Goal: Transaction & Acquisition: Purchase product/service

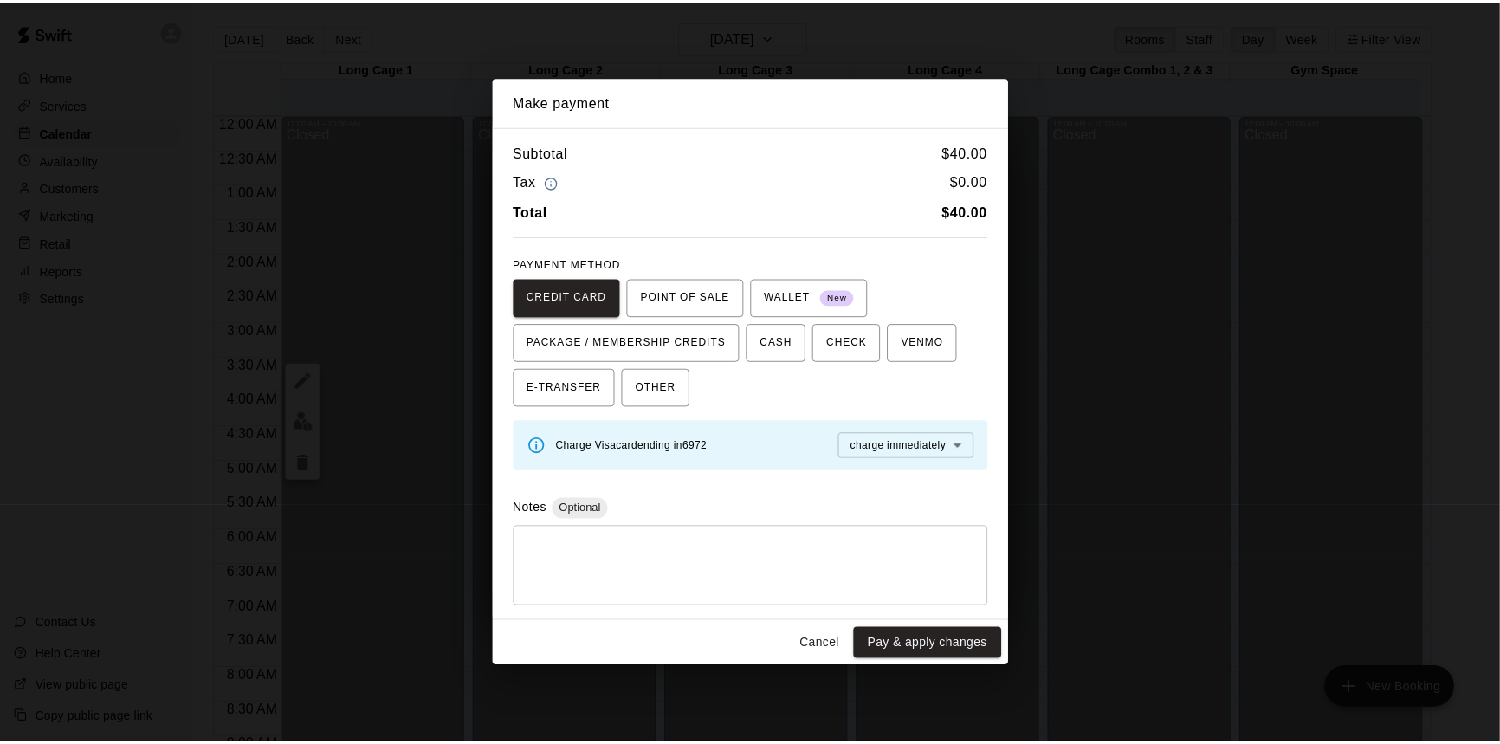
scroll to position [804, 0]
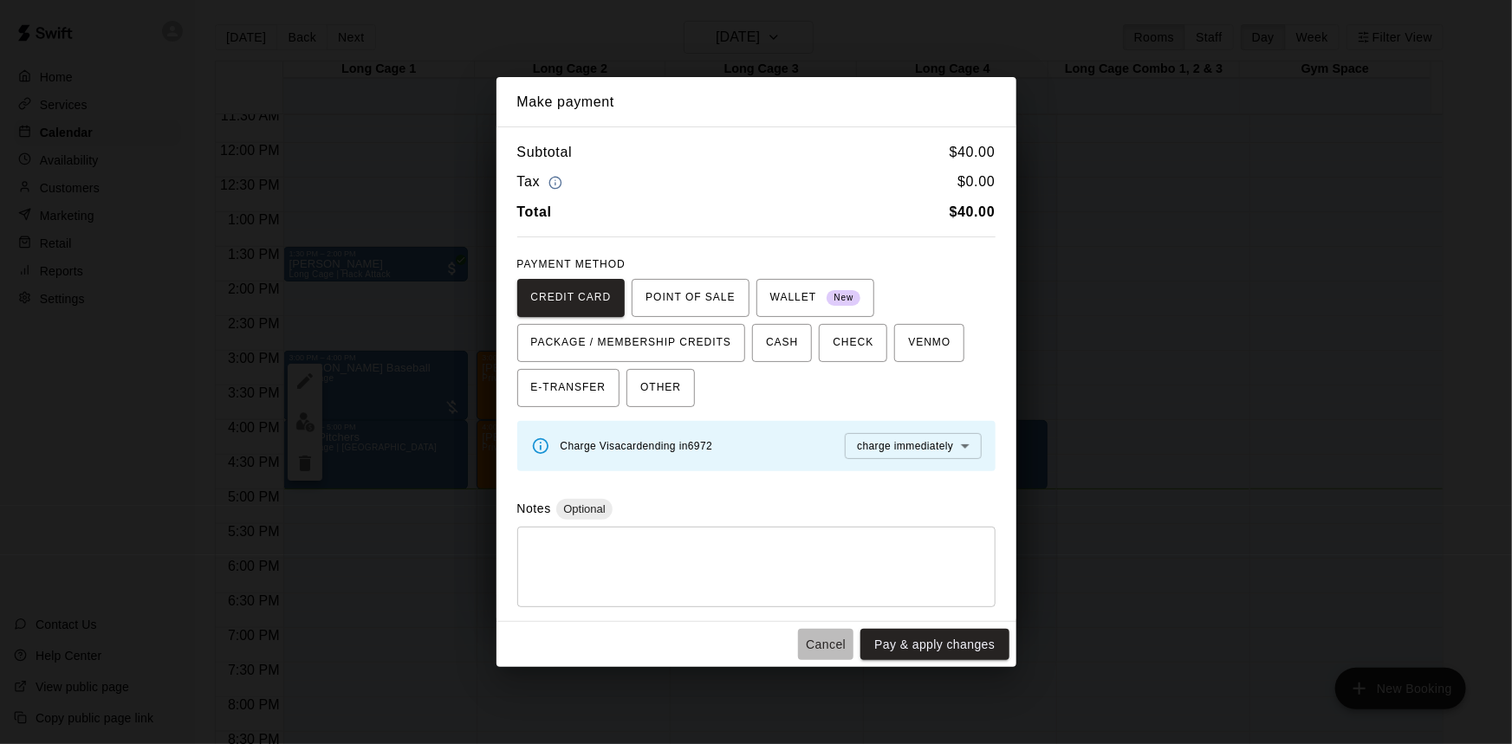
click at [834, 639] on button "Cancel" at bounding box center [825, 645] width 55 height 32
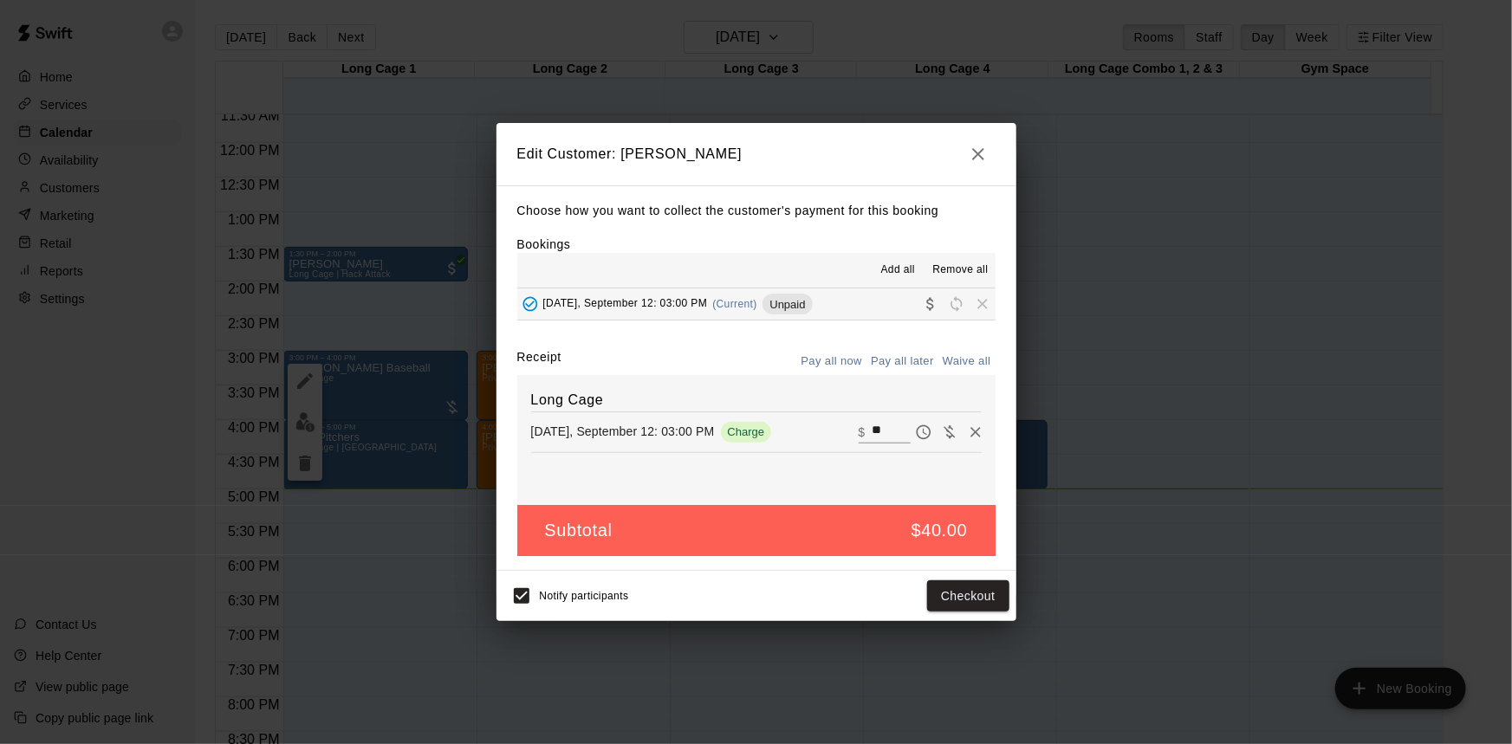
click at [975, 158] on icon "button" at bounding box center [978, 154] width 21 height 21
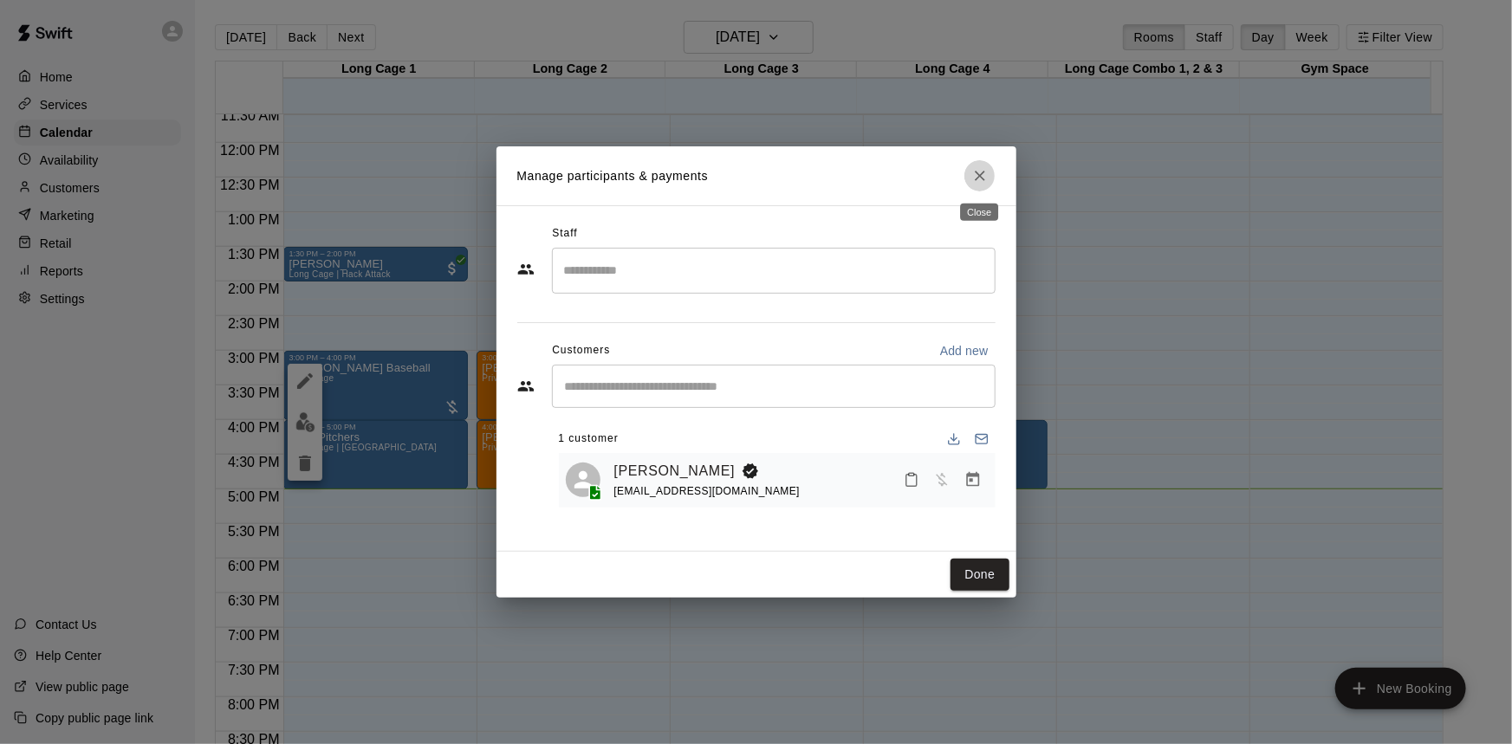
click at [982, 176] on icon "Close" at bounding box center [979, 175] width 17 height 17
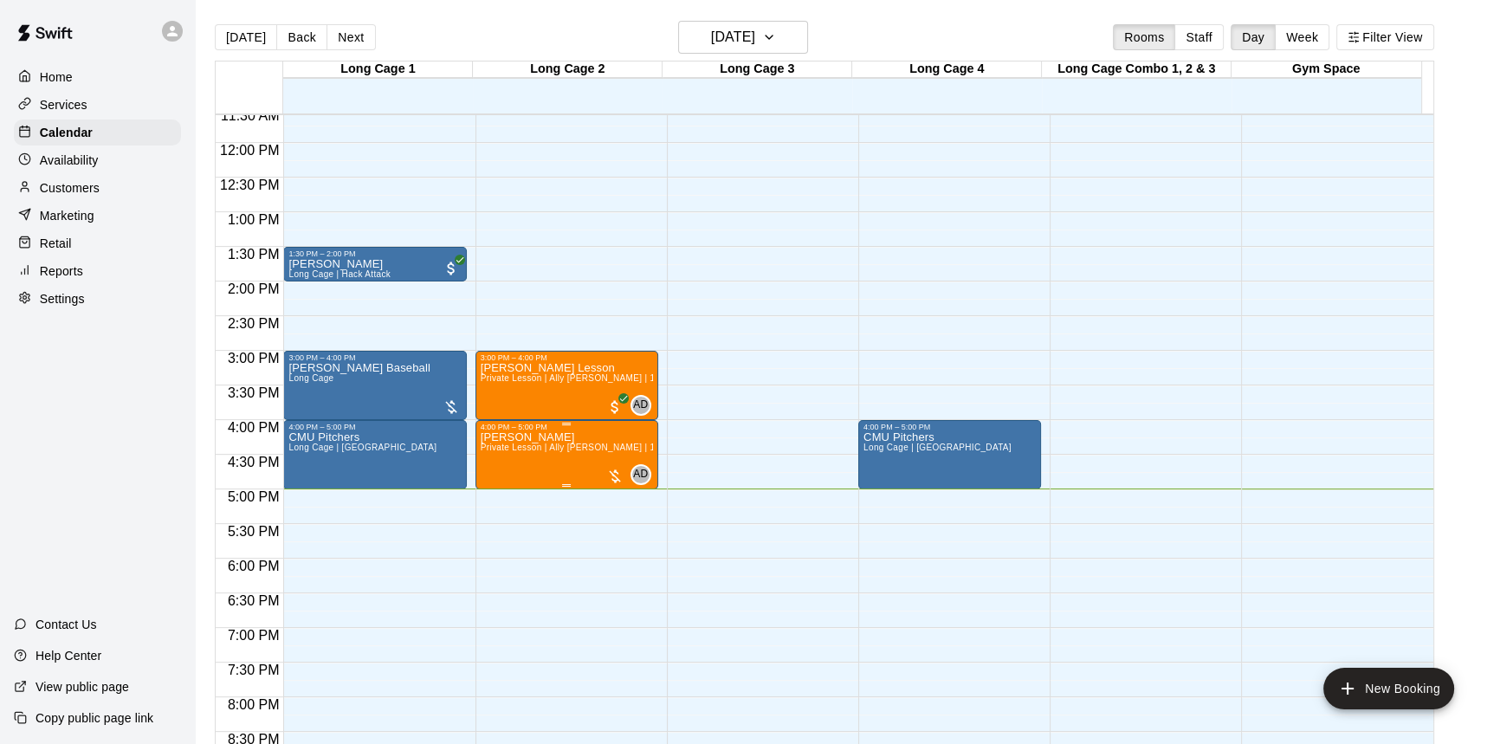
click at [615, 475] on div at bounding box center [614, 476] width 17 height 17
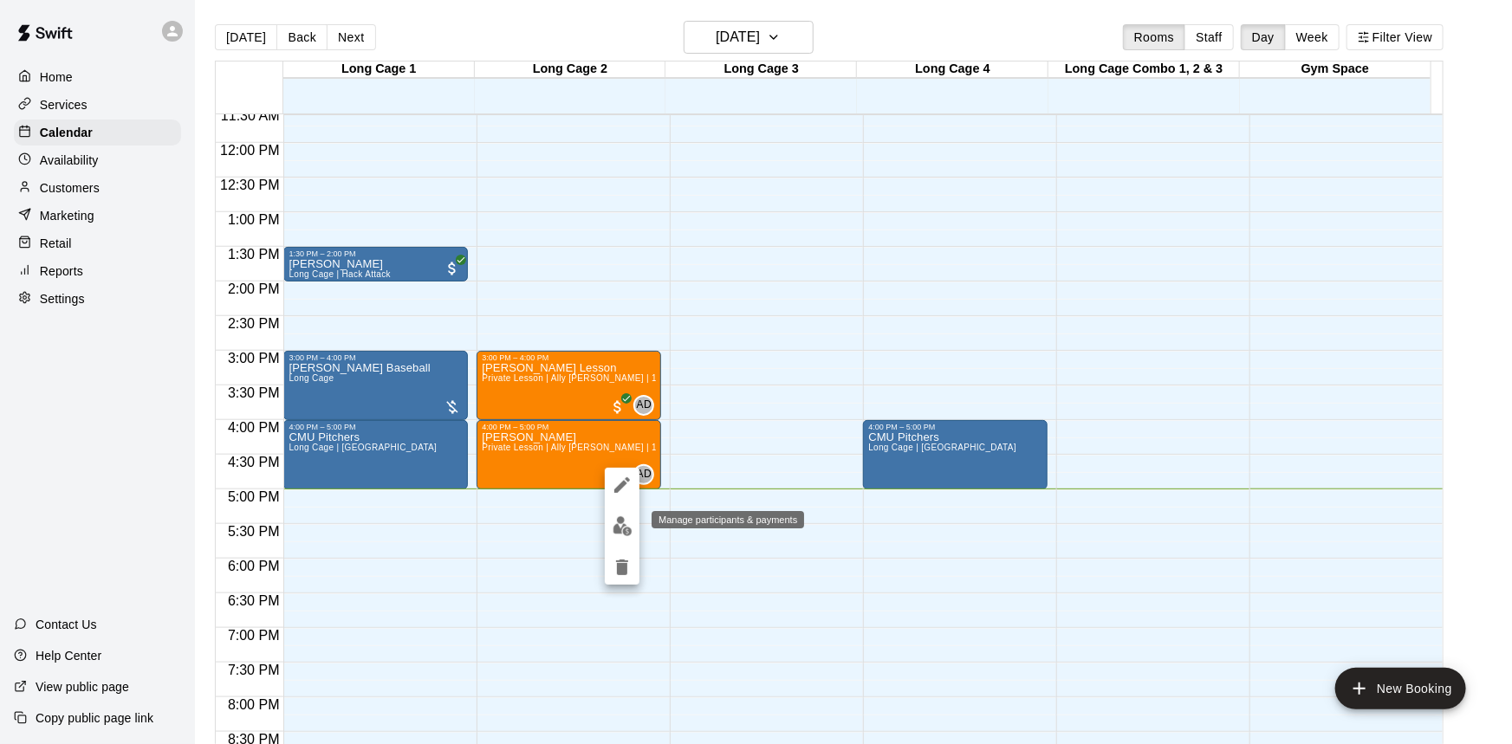
click at [619, 520] on img "edit" at bounding box center [622, 526] width 20 height 20
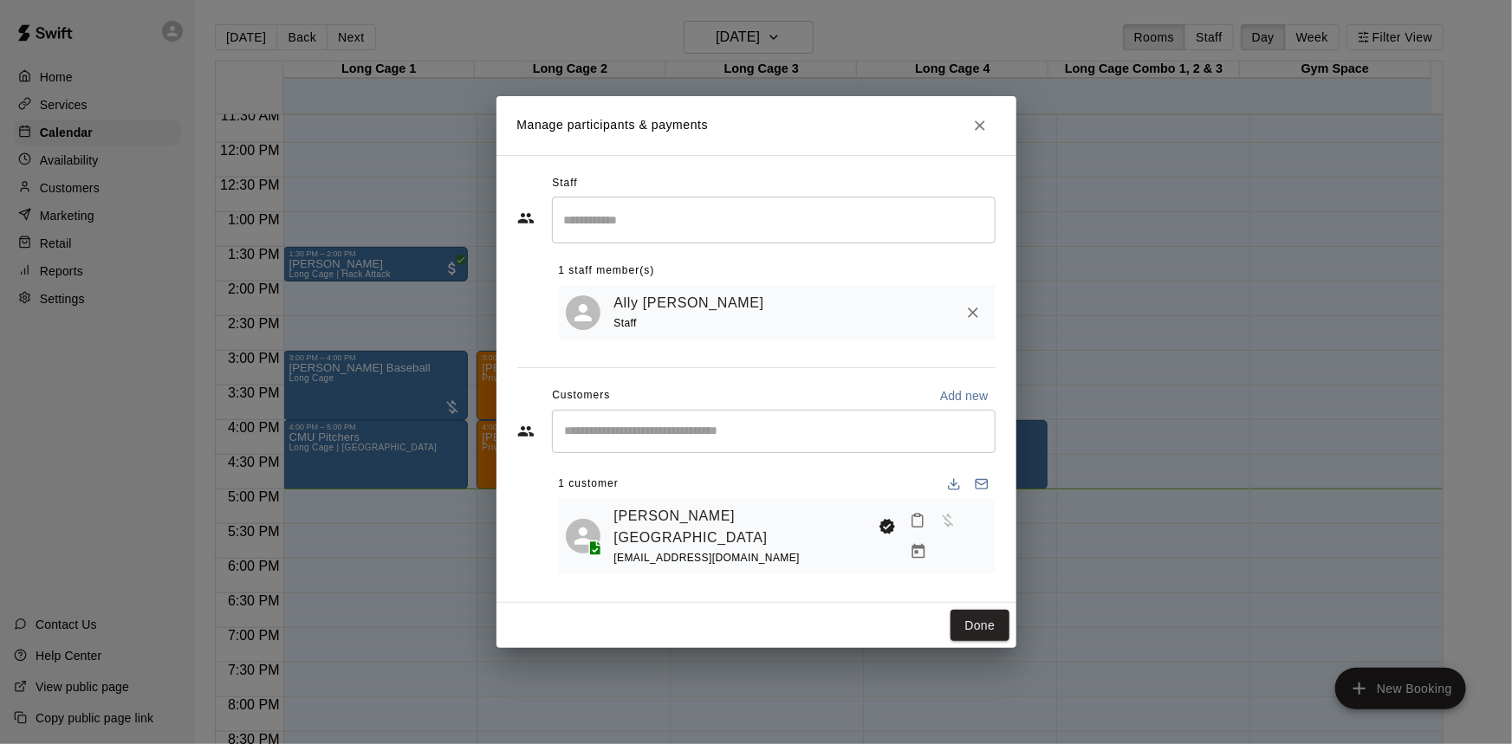
click at [988, 548] on div "[PERSON_NAME] England [EMAIL_ADDRESS][DOMAIN_NAME]" at bounding box center [777, 536] width 437 height 76
click at [924, 544] on icon "Manage bookings & payment" at bounding box center [917, 551] width 13 height 15
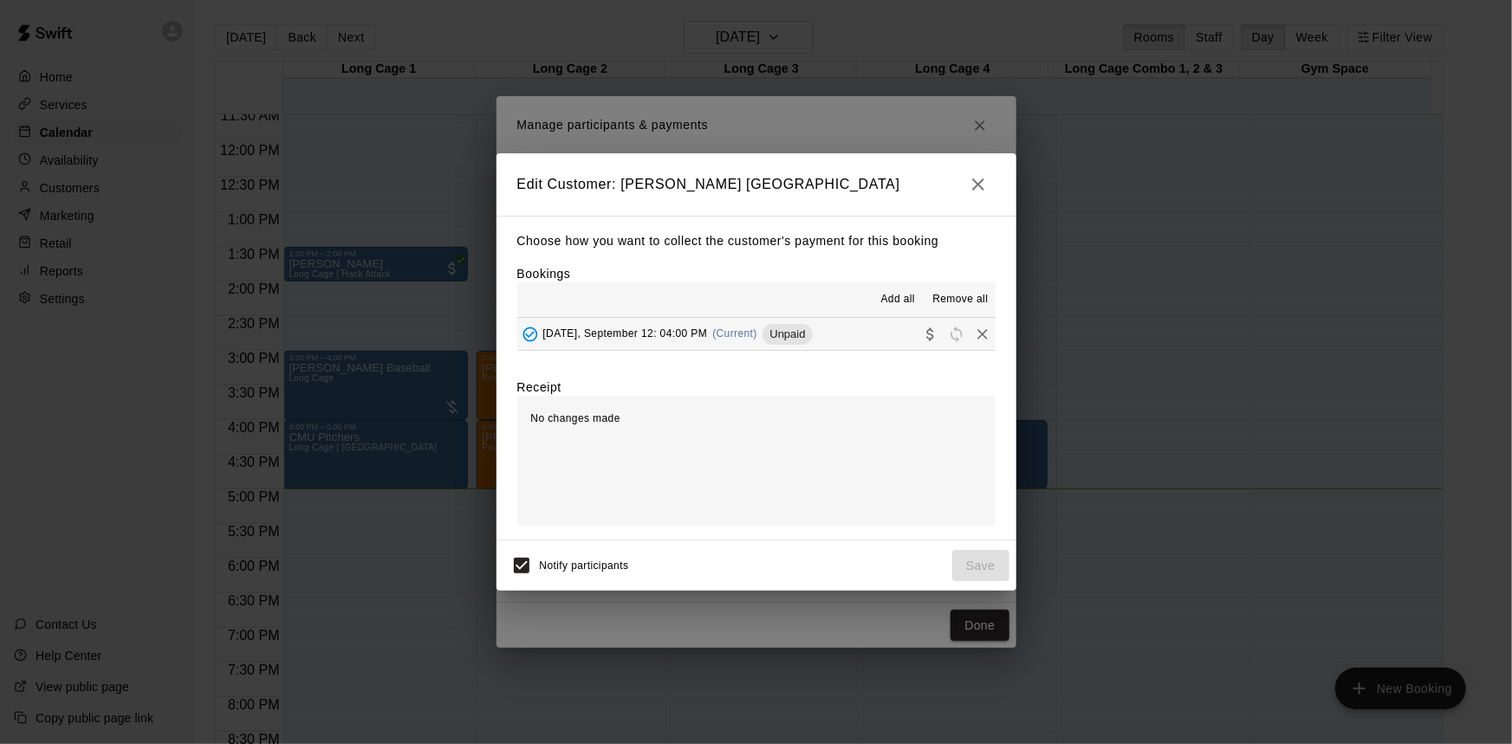
click at [865, 341] on button "[DATE], September 12: 04:00 PM (Current) Unpaid" at bounding box center [756, 334] width 478 height 32
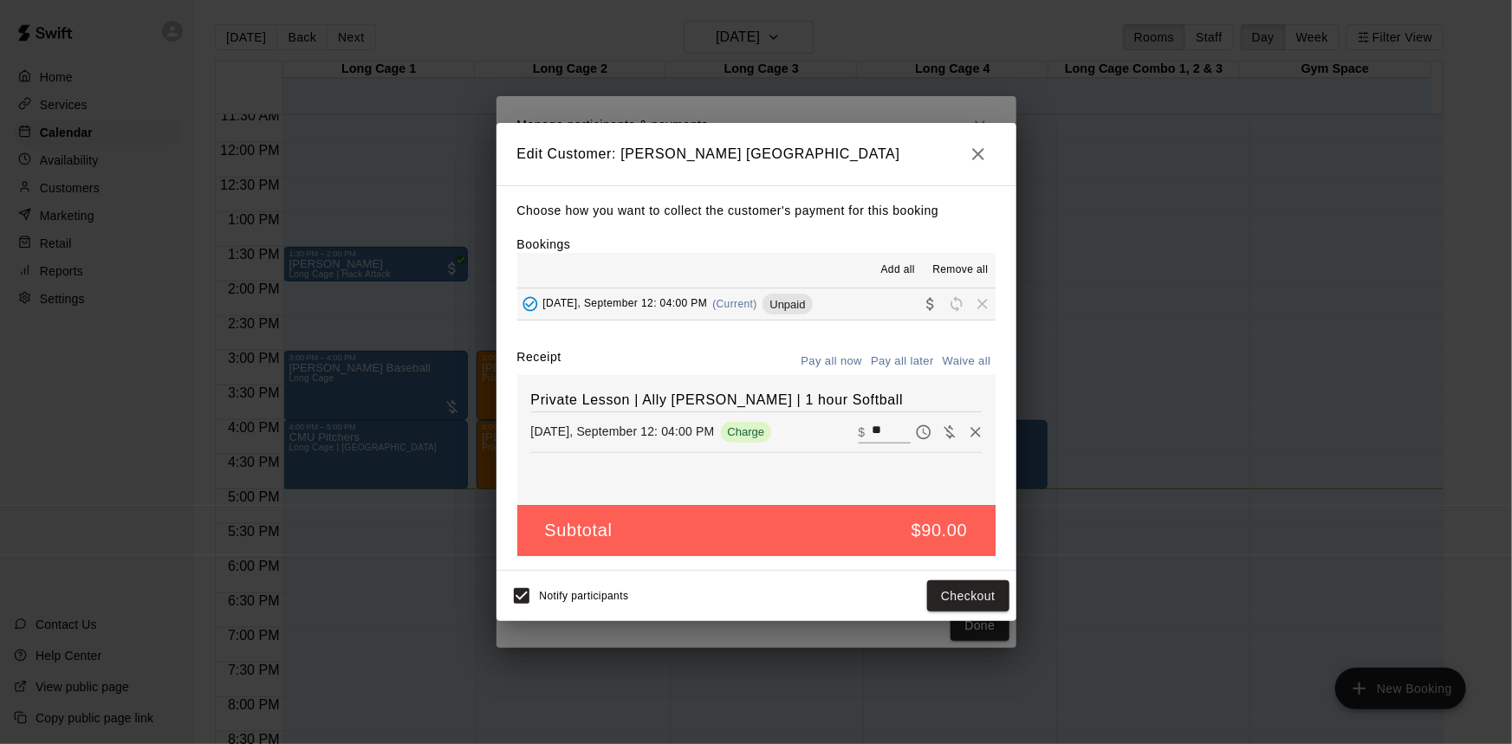
click at [876, 436] on input "**" at bounding box center [891, 432] width 38 height 23
type input "*"
type input "**"
click at [835, 361] on button "Pay all now" at bounding box center [832, 361] width 70 height 27
click at [958, 592] on button "Checkout" at bounding box center [967, 596] width 81 height 32
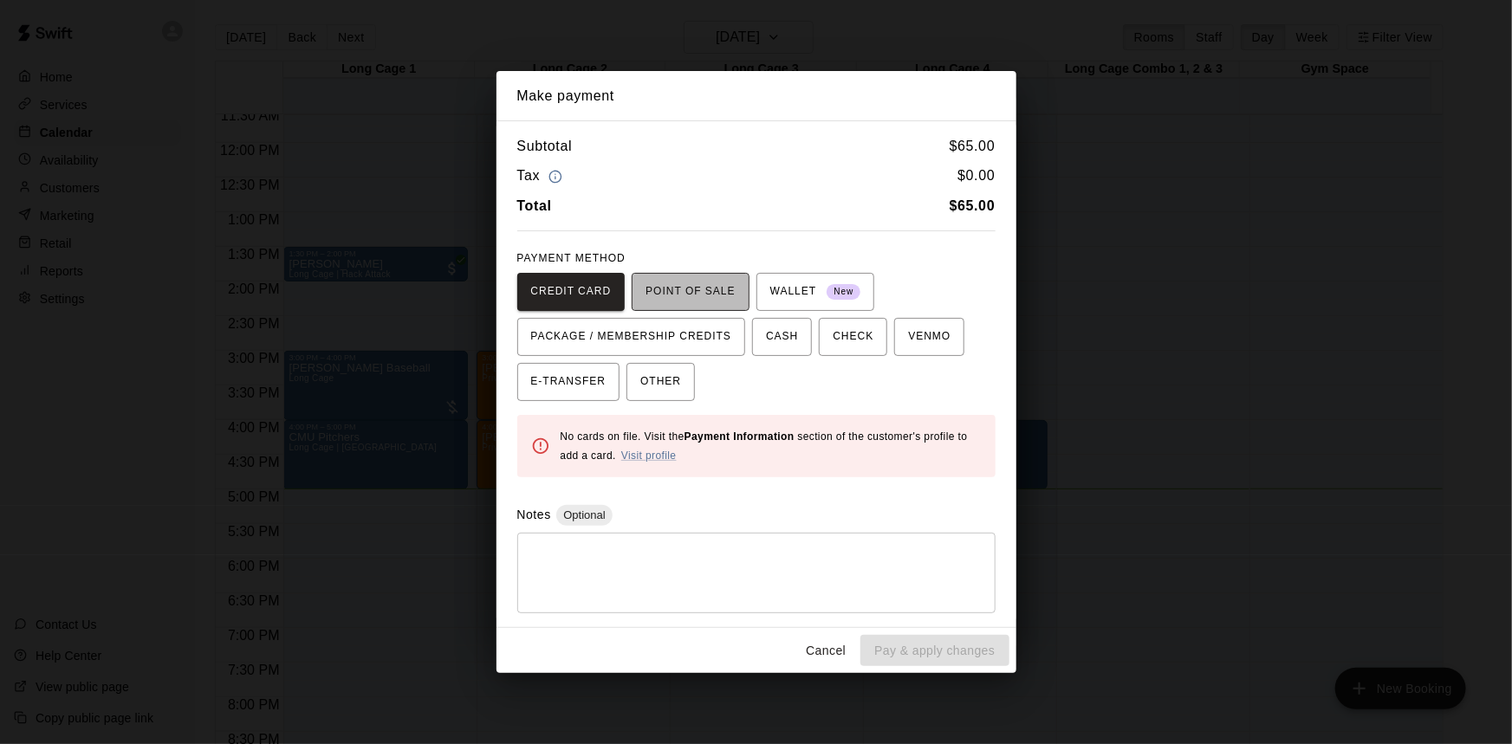
click at [725, 285] on span "POINT OF SALE" at bounding box center [689, 292] width 89 height 28
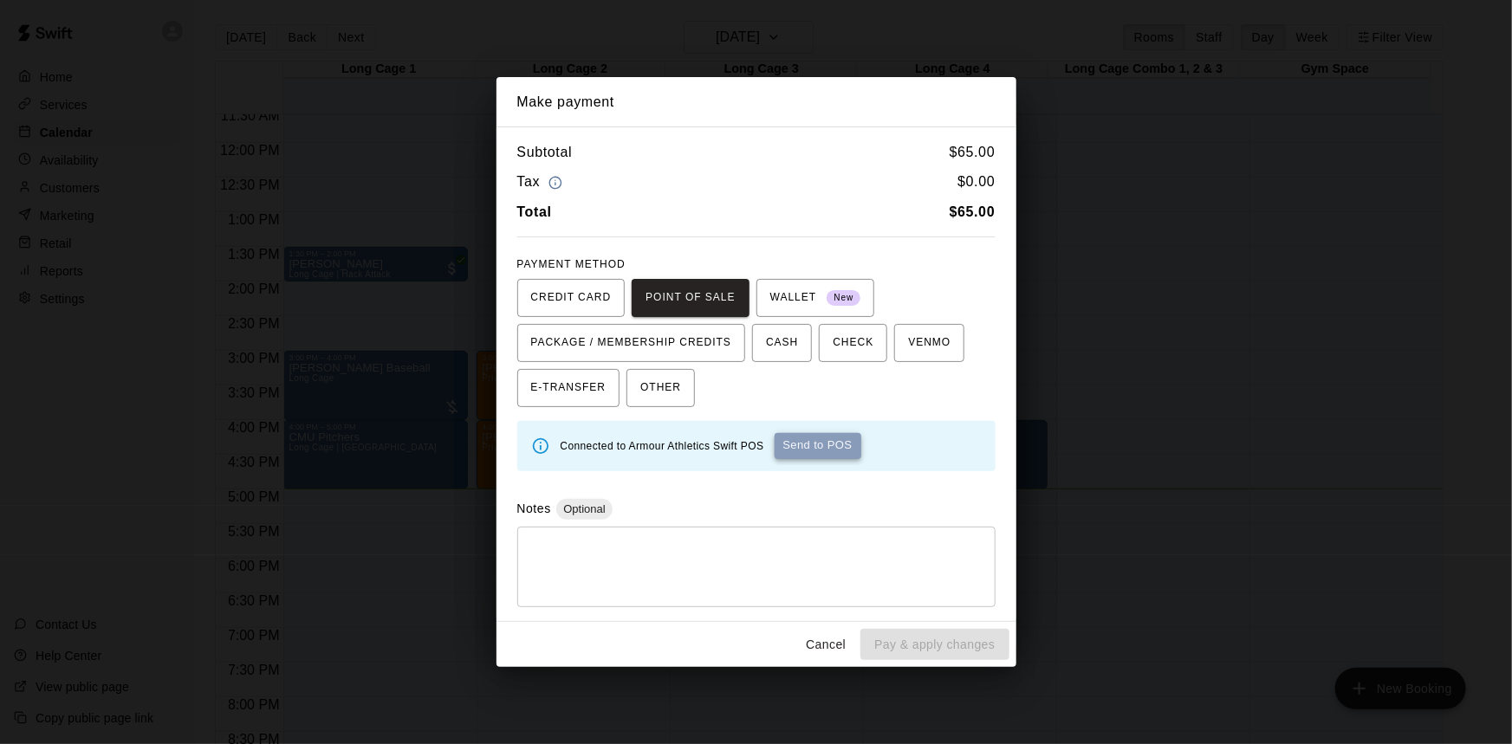
click at [828, 454] on button "Send to POS" at bounding box center [817, 446] width 87 height 26
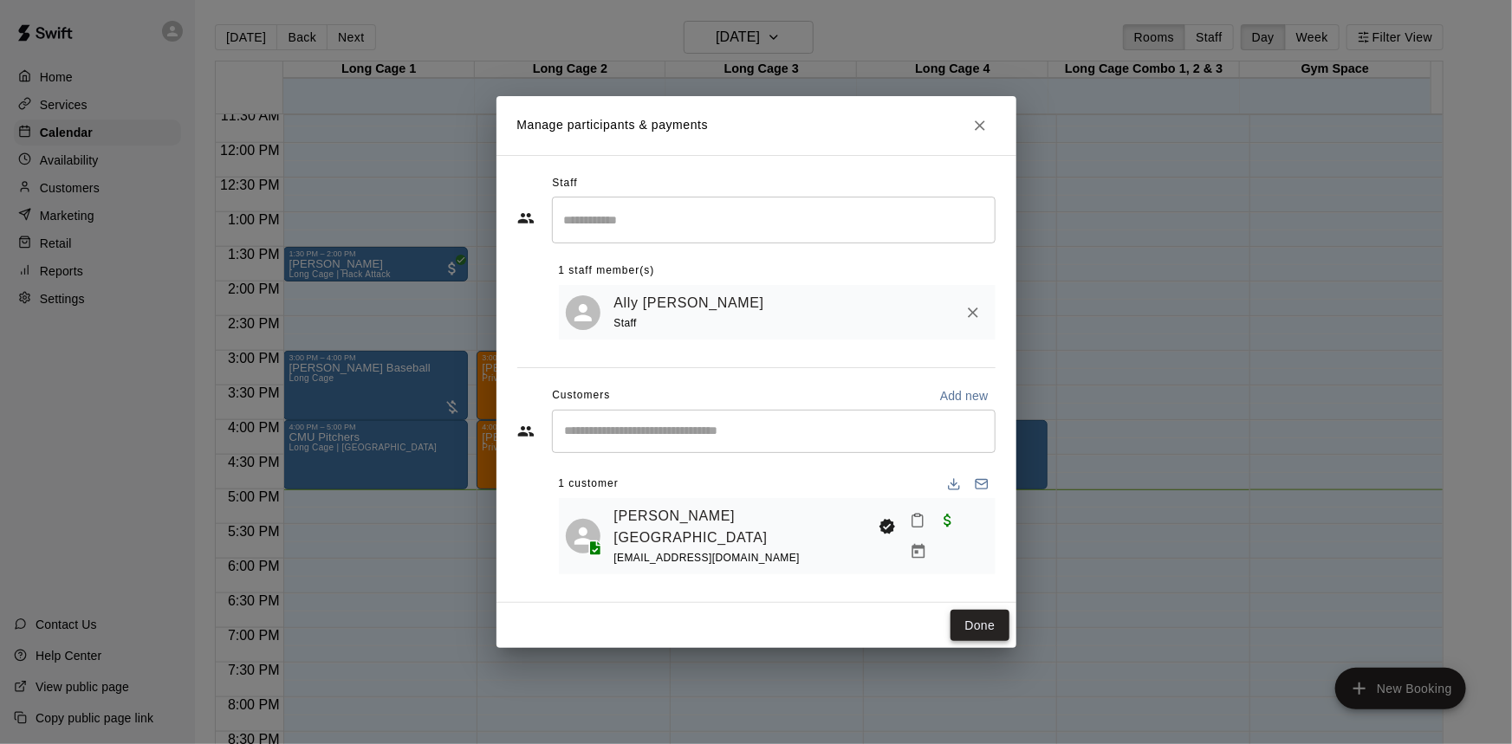
click at [988, 618] on button "Done" at bounding box center [979, 626] width 58 height 32
